Goal: Task Accomplishment & Management: Manage account settings

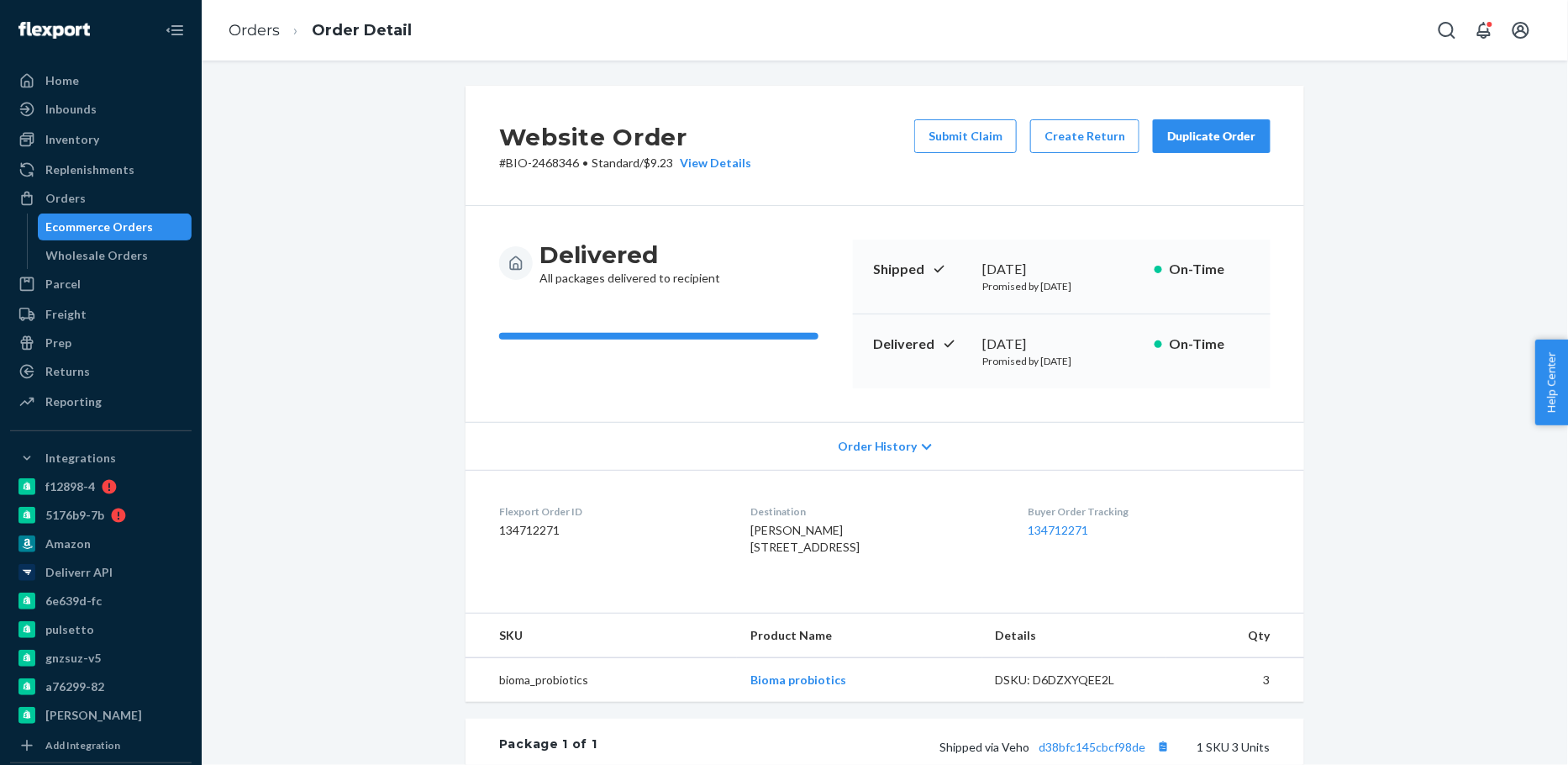
click at [133, 225] on div "Ecommerce Orders" at bounding box center [100, 226] width 108 height 17
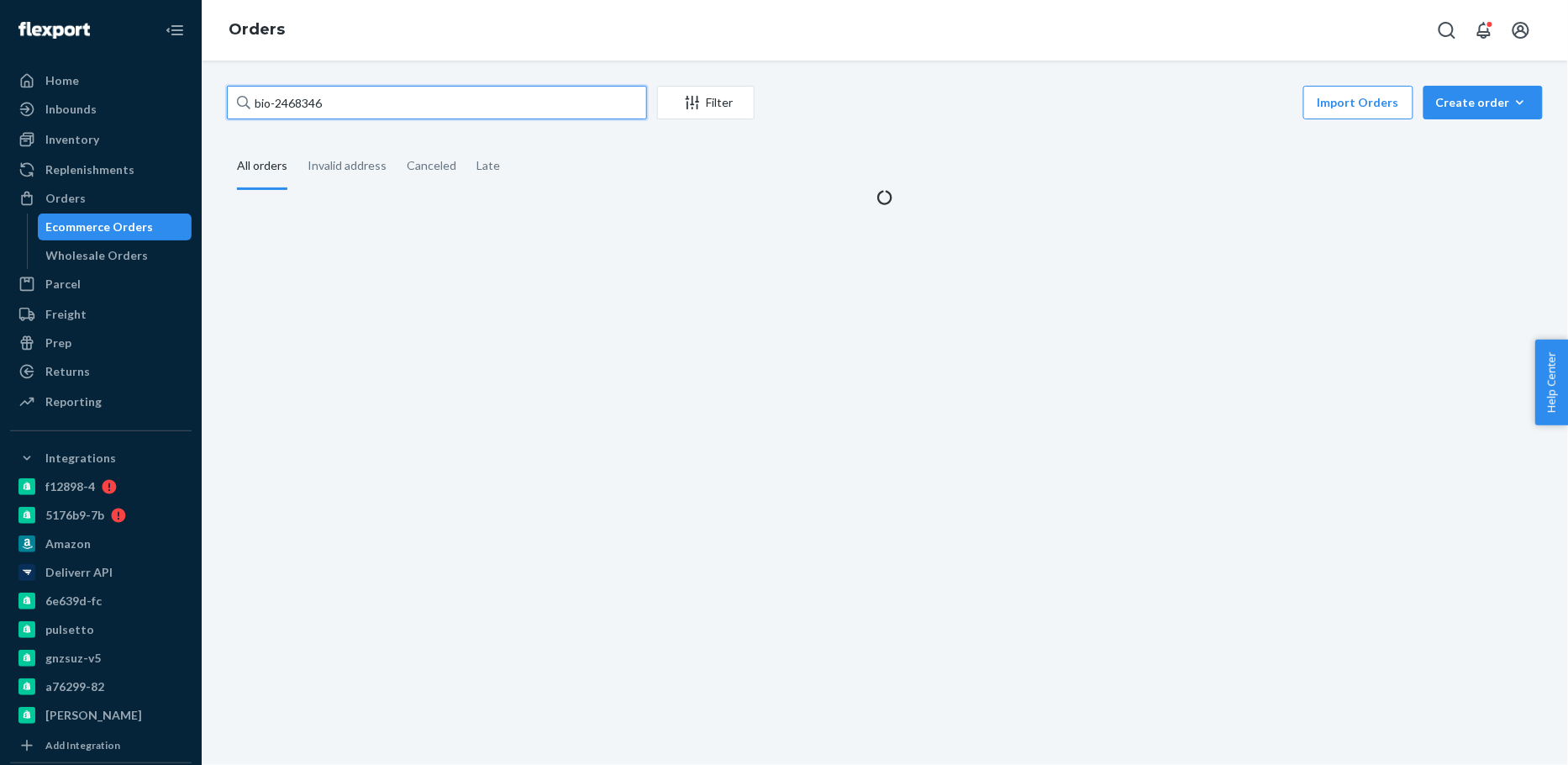
click at [298, 113] on input "bio-2468346" at bounding box center [437, 103] width 420 height 34
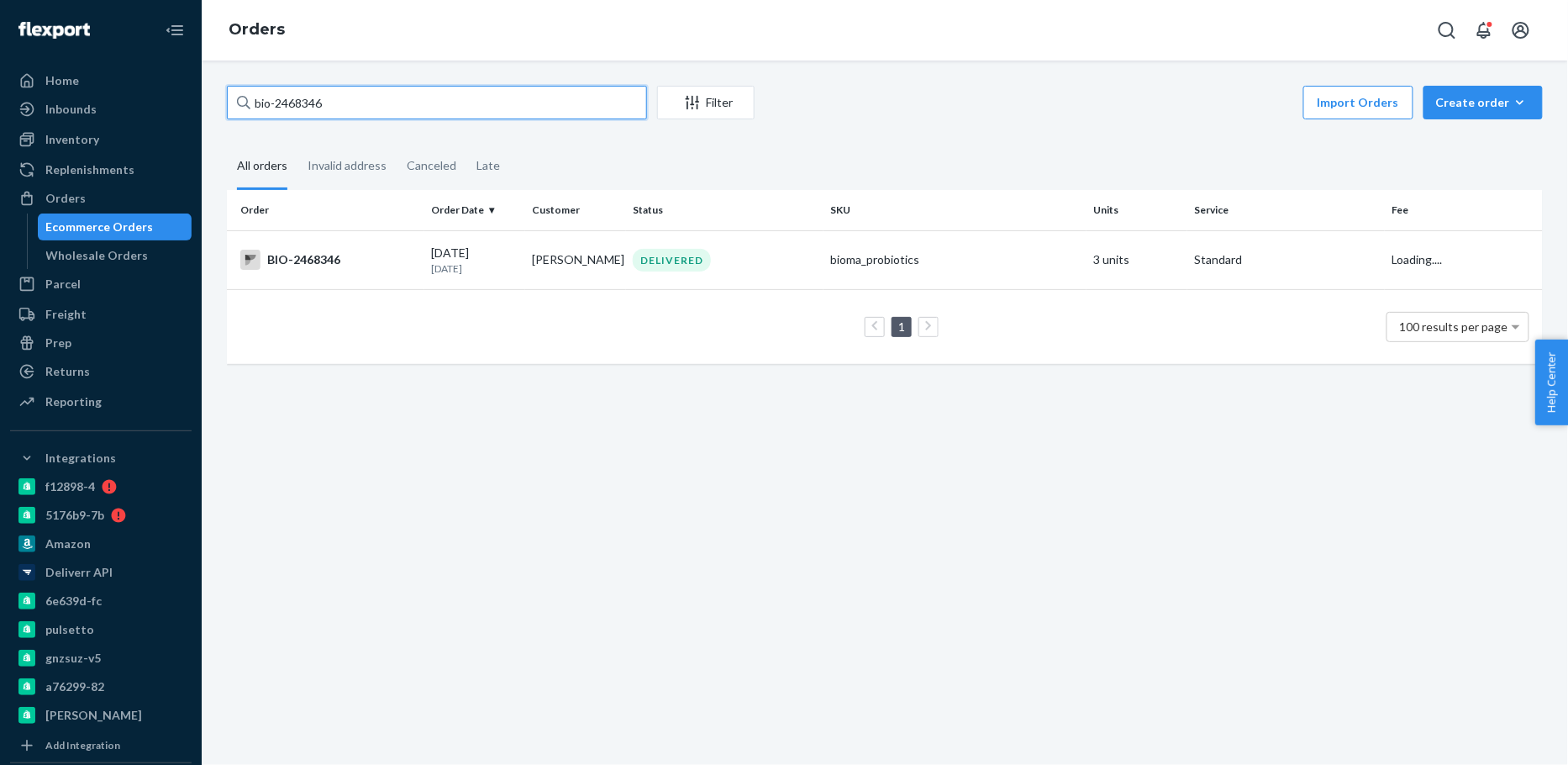
paste input "98678"
type input "bio-2498678"
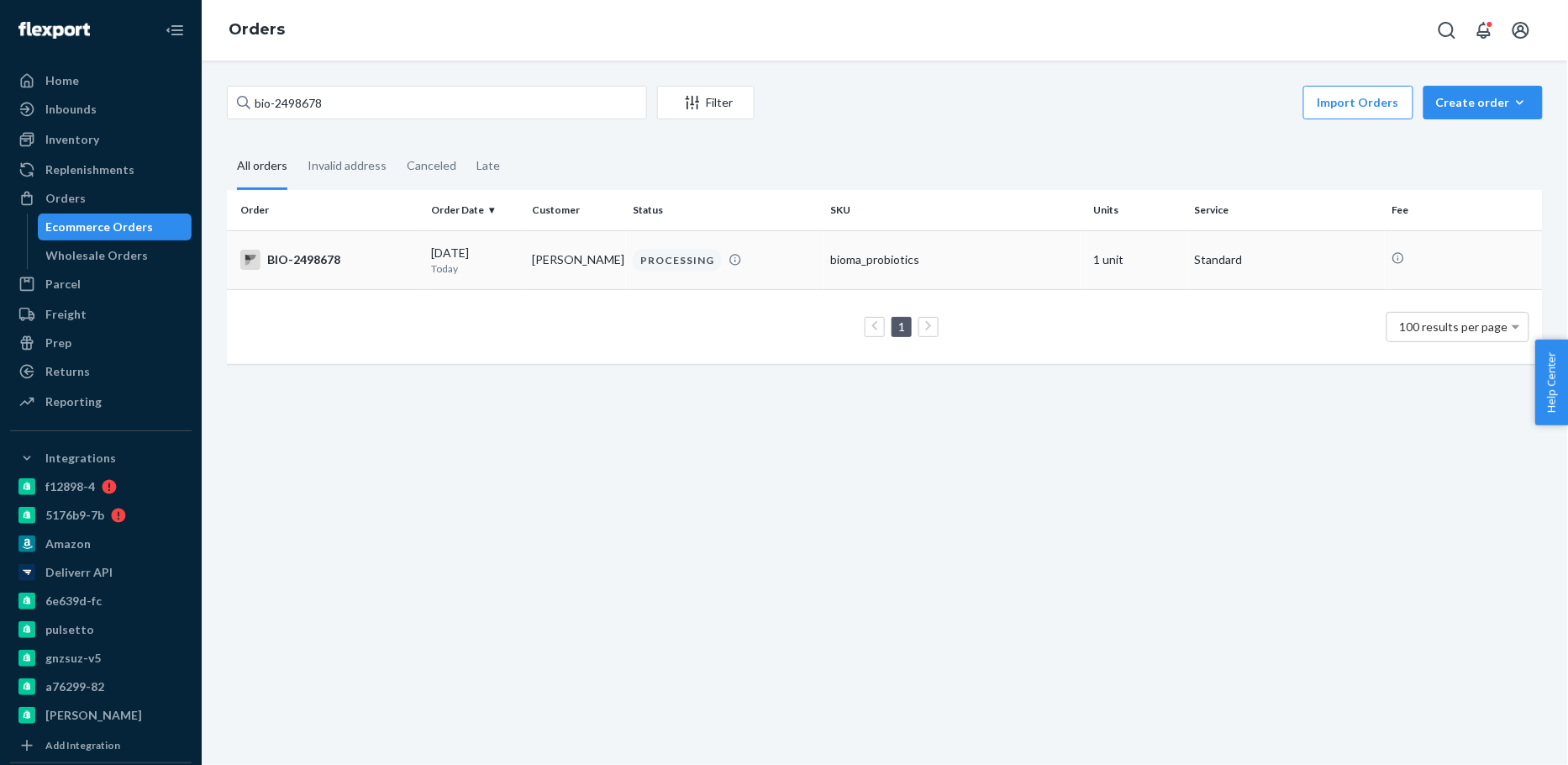
click at [537, 262] on td "[PERSON_NAME]" at bounding box center [575, 260] width 101 height 59
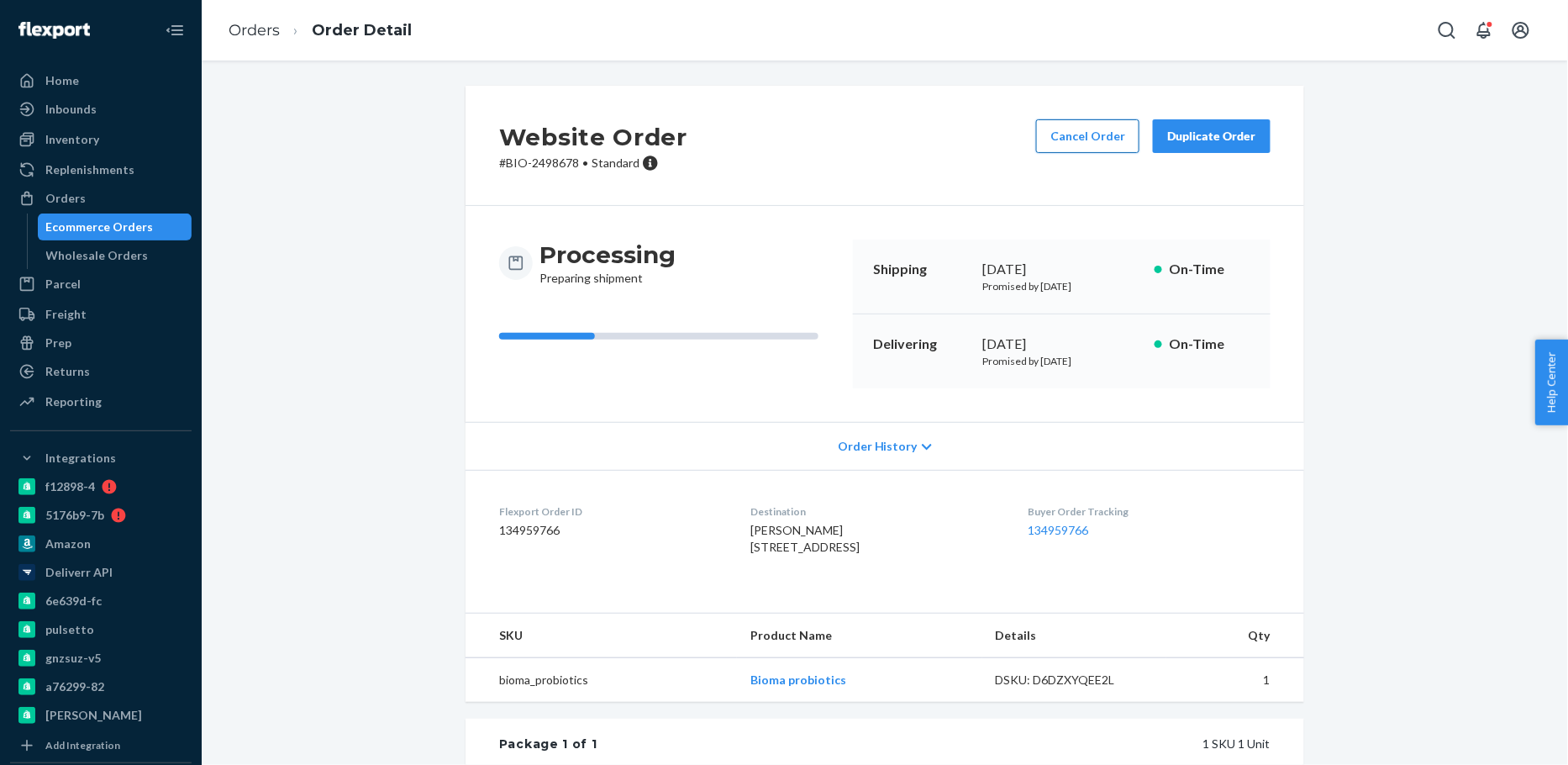
click at [1105, 131] on button "Cancel Order" at bounding box center [1087, 136] width 104 height 34
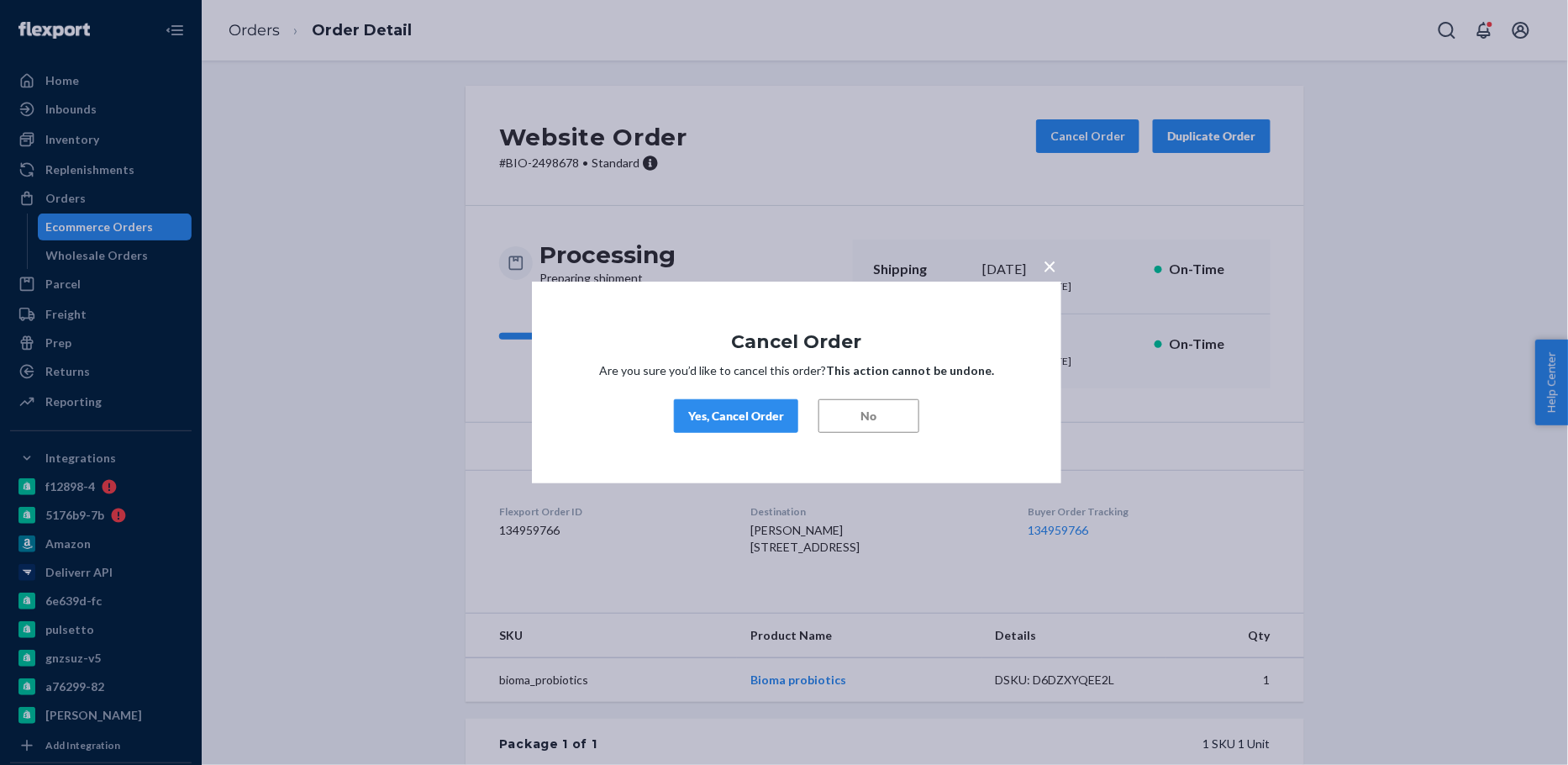
click at [734, 417] on div "Yes, Cancel Order" at bounding box center [735, 416] width 96 height 17
